Goal: Find contact information: Find contact information

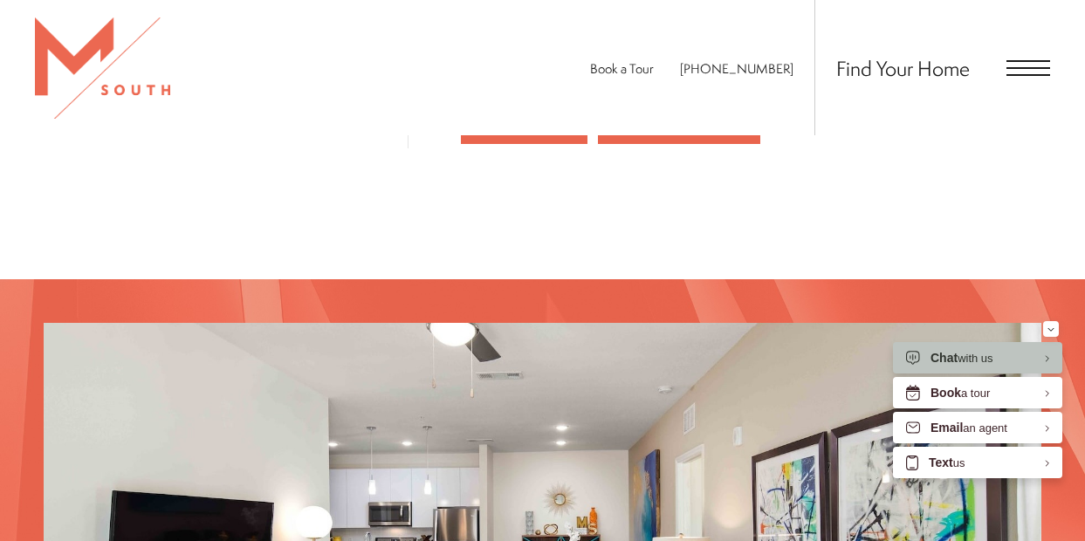
scroll to position [1723, 0]
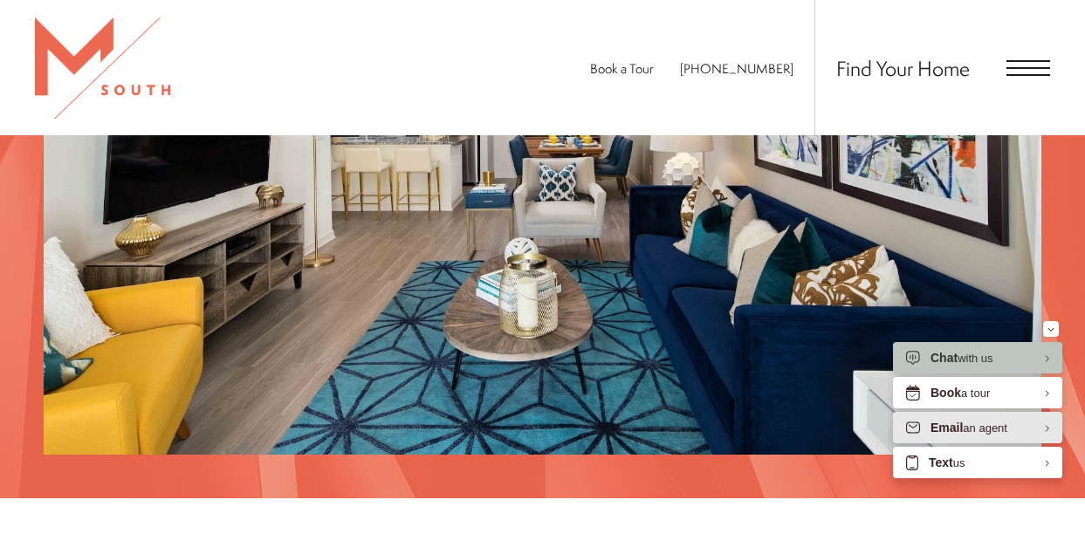
click at [977, 425] on div "Email an agent" at bounding box center [968, 428] width 77 height 17
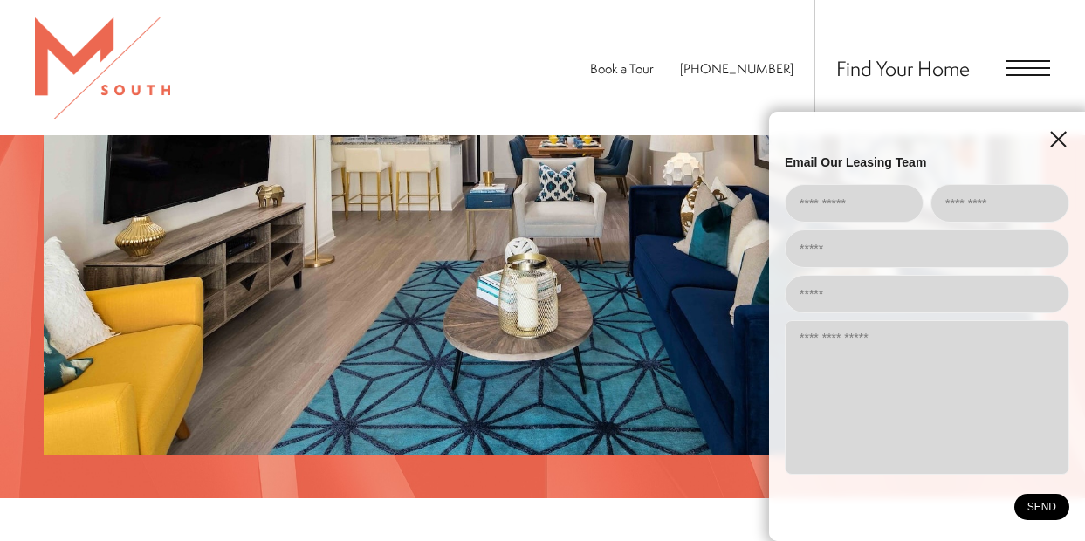
click at [1058, 138] on icon "EliseAI Widget" at bounding box center [1058, 139] width 15 height 15
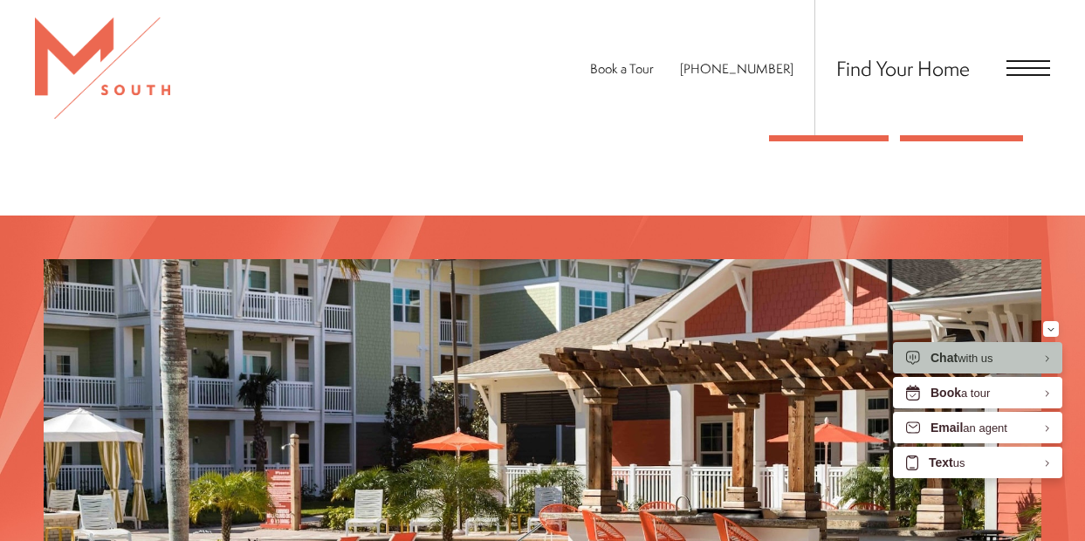
scroll to position [2298, 0]
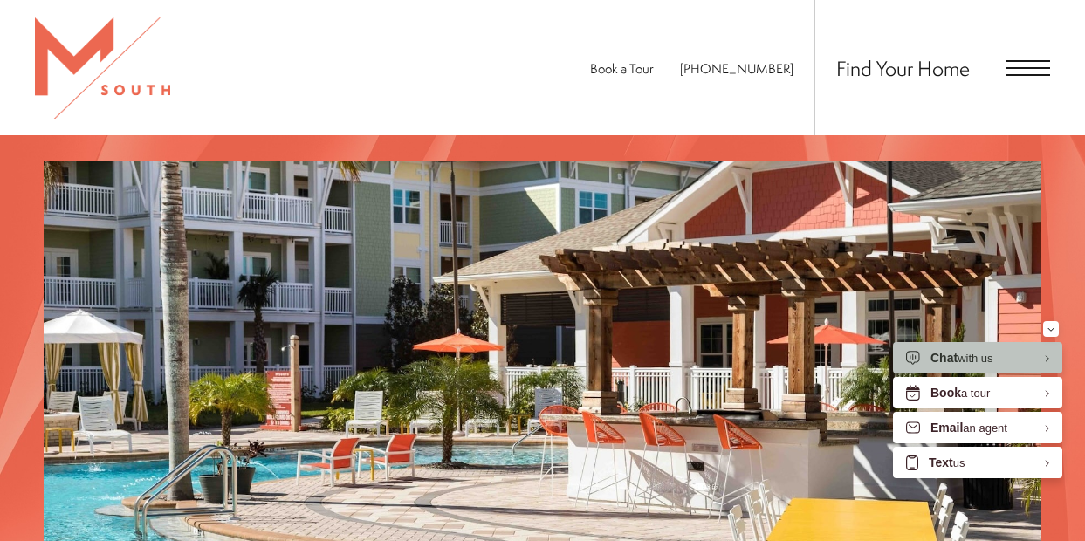
click at [1018, 79] on div "Find Your Home" at bounding box center [932, 67] width 236 height 135
click at [1024, 64] on span "Open Menu" at bounding box center [1028, 68] width 44 height 16
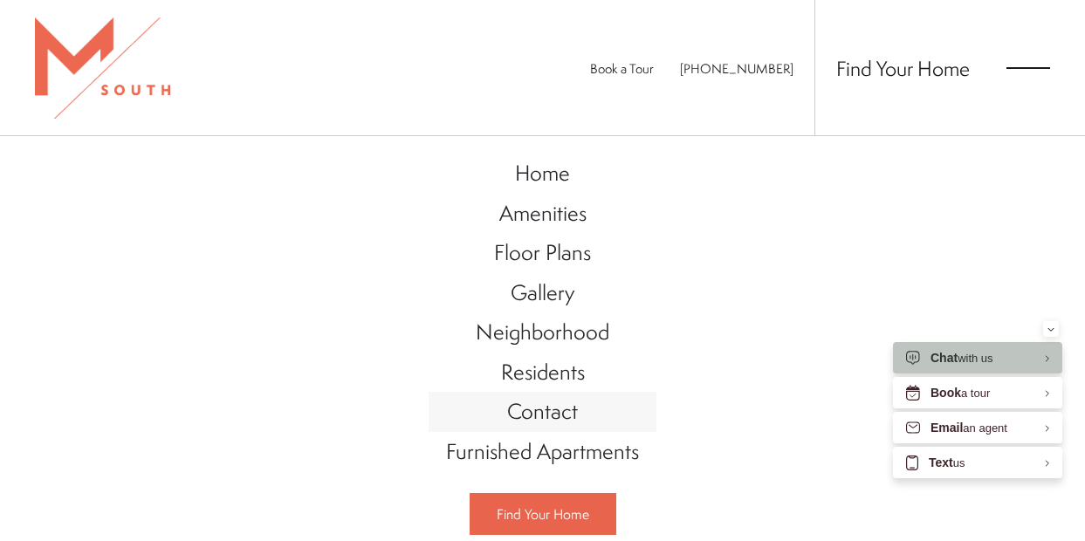
click at [560, 416] on span "Contact" at bounding box center [542, 411] width 71 height 30
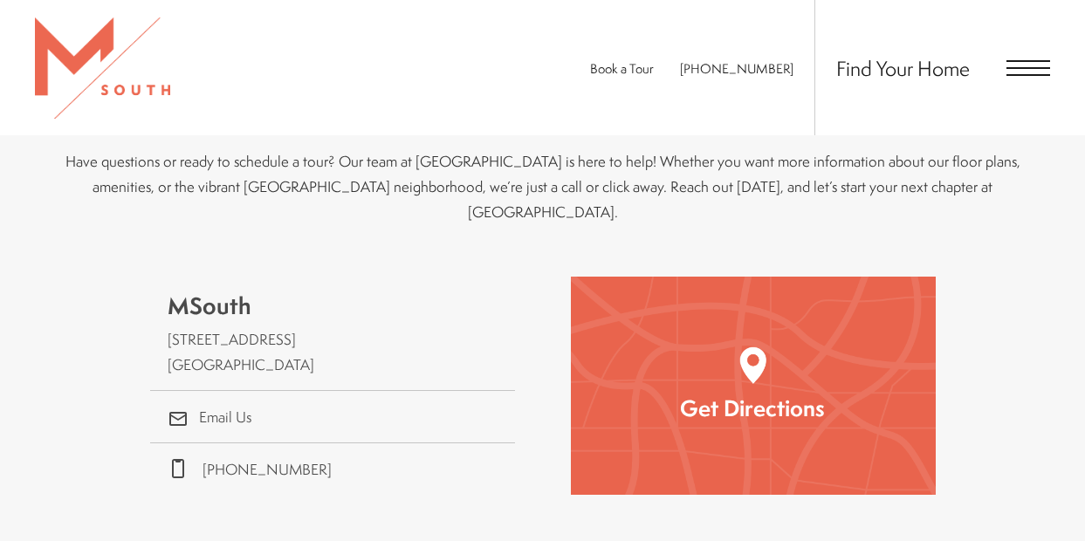
scroll to position [393, 0]
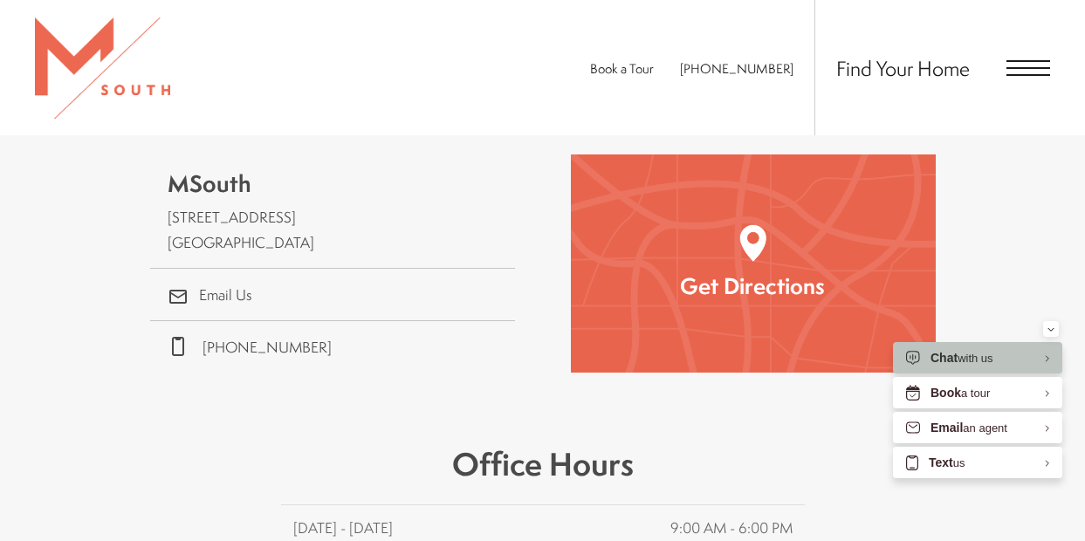
scroll to position [633, 0]
